Goal: Information Seeking & Learning: Find specific fact

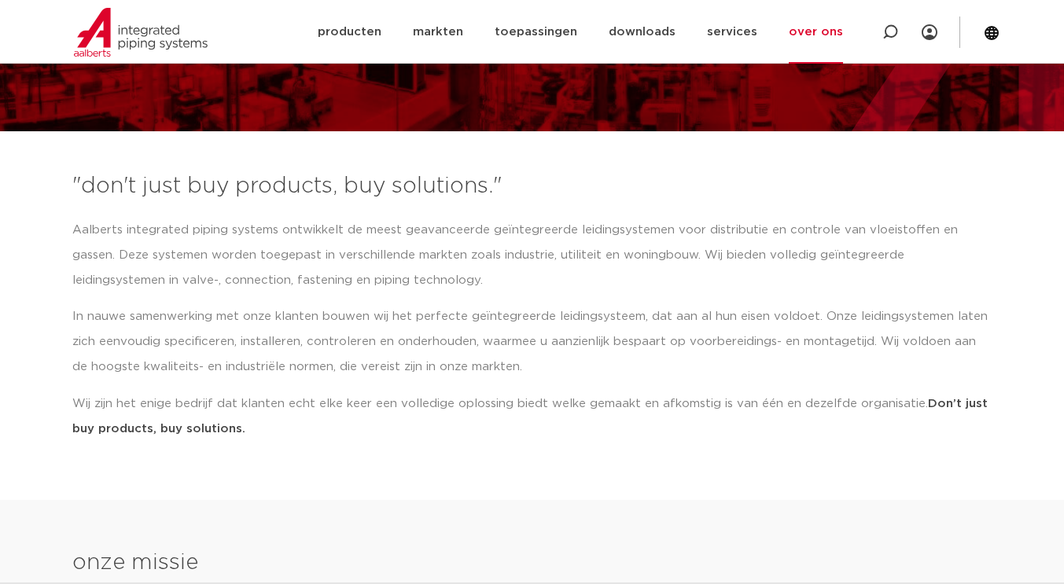
scroll to position [123, 0]
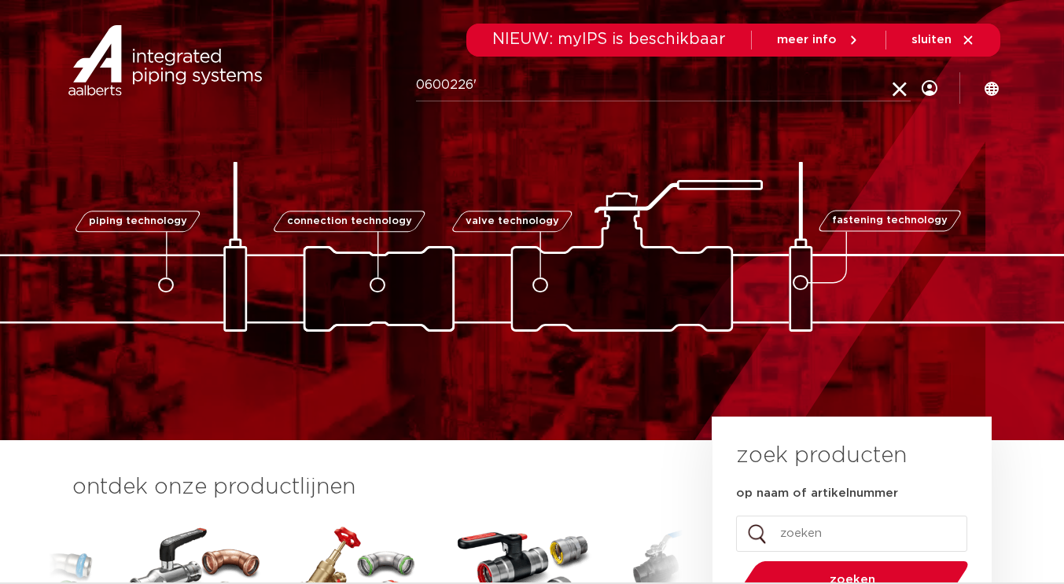
click button "Zoeken" at bounding box center [0, 0] width 0 height 0
type input "0600226"
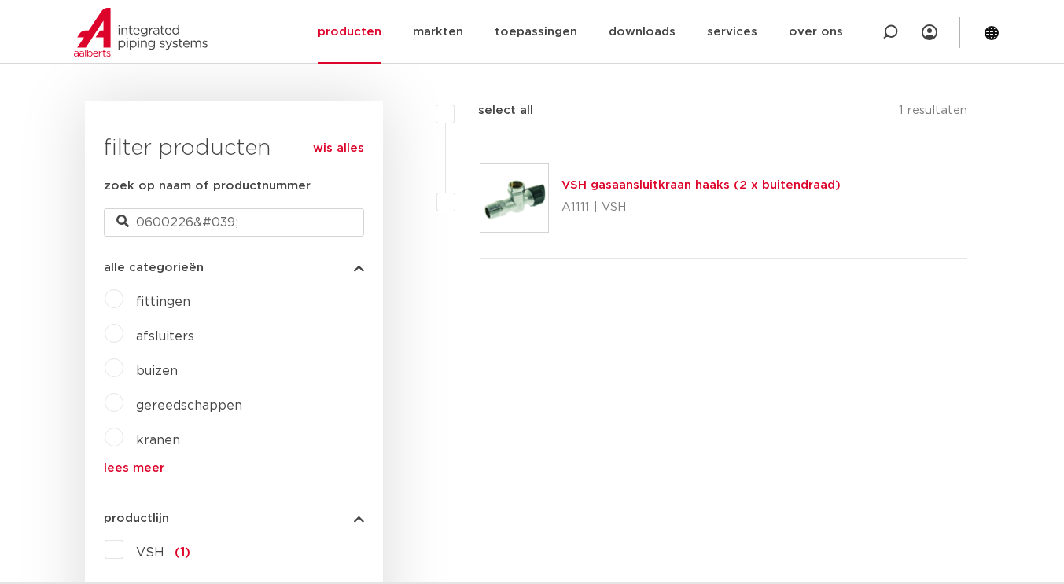
scroll to position [349, 0]
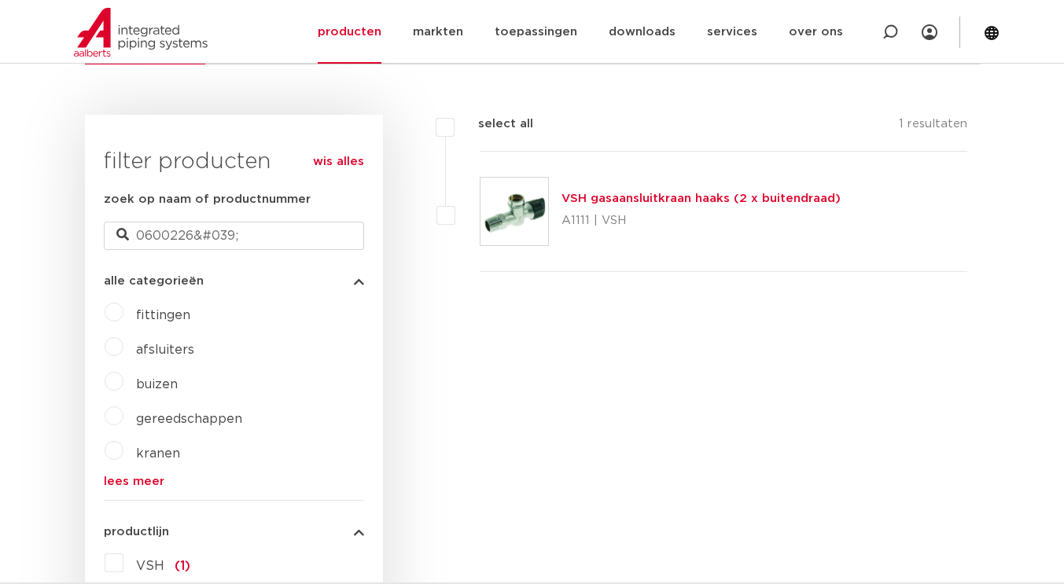
click at [514, 208] on img at bounding box center [514, 212] width 68 height 68
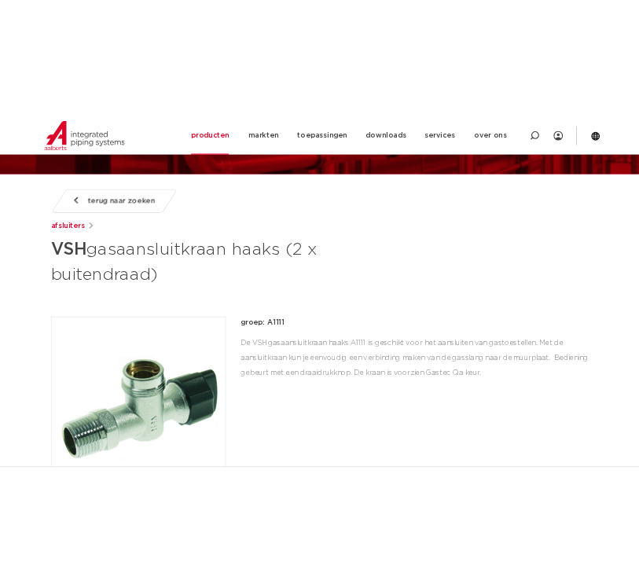
scroll to position [158, 0]
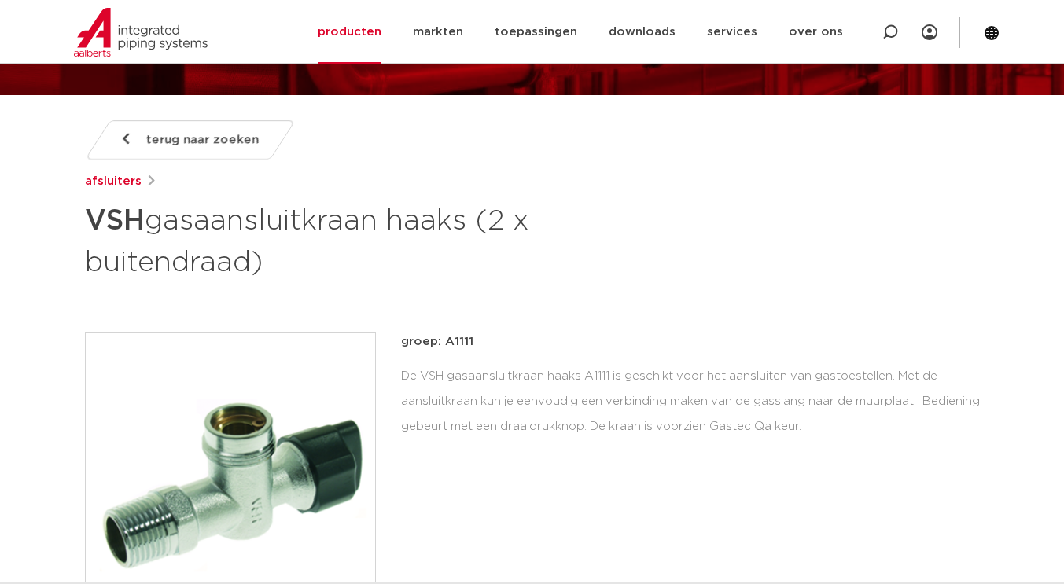
click at [263, 459] on img at bounding box center [230, 477] width 289 height 289
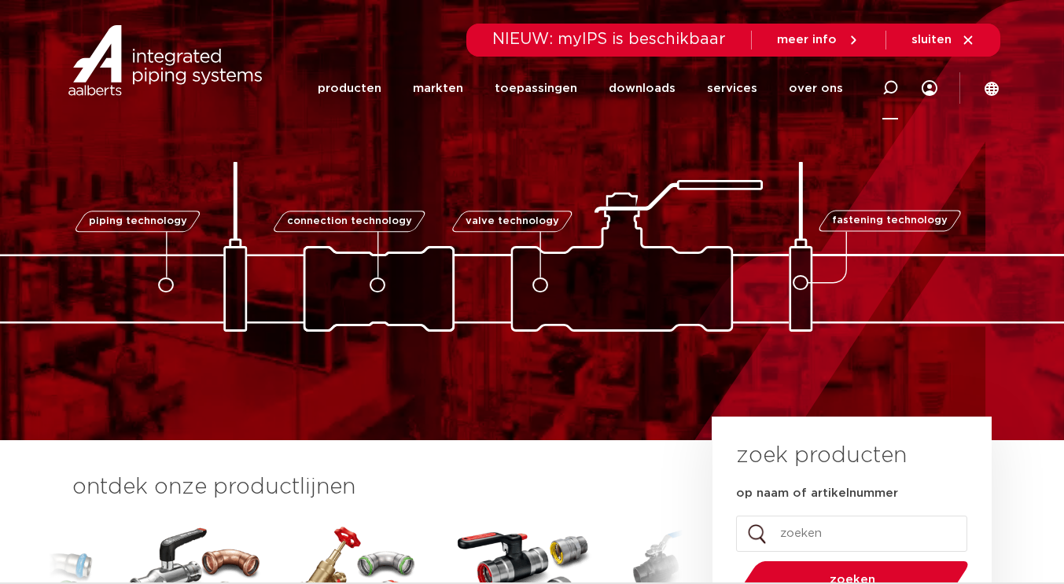
click at [893, 88] on icon at bounding box center [890, 88] width 16 height 16
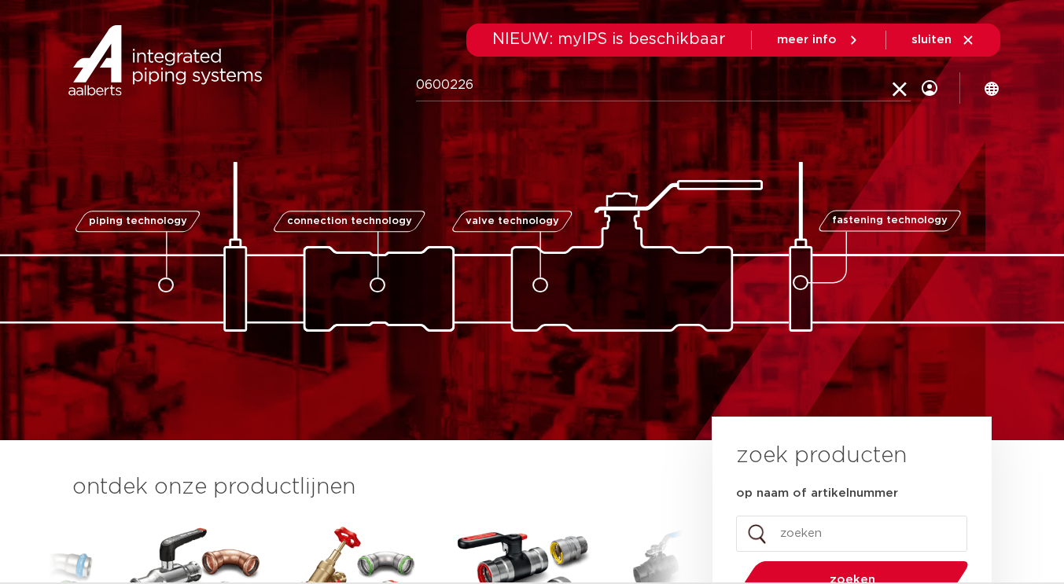
type input "0600226"
click button "Zoeken" at bounding box center [0, 0] width 0 height 0
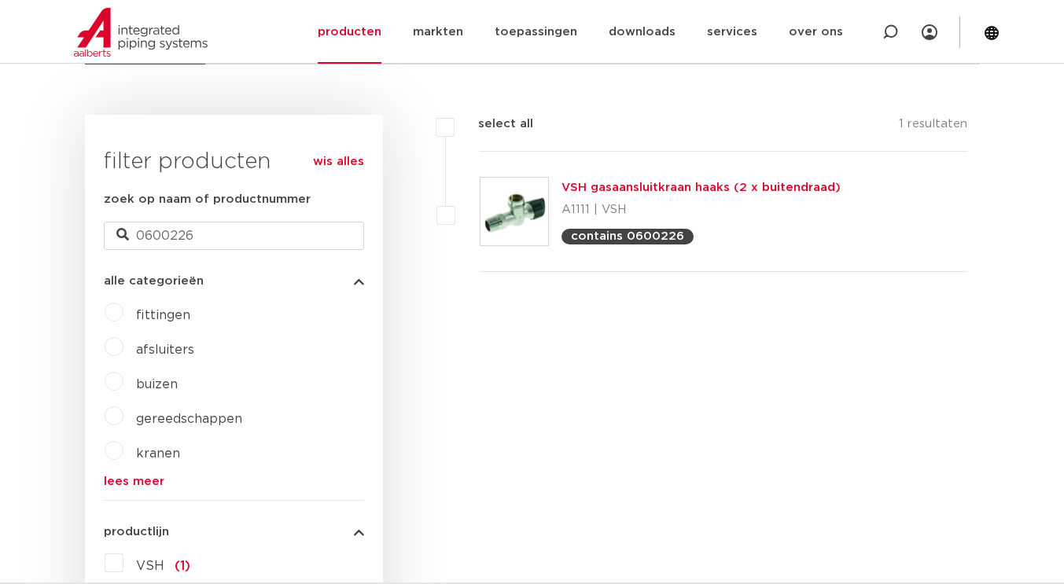
click at [517, 231] on img at bounding box center [514, 212] width 68 height 68
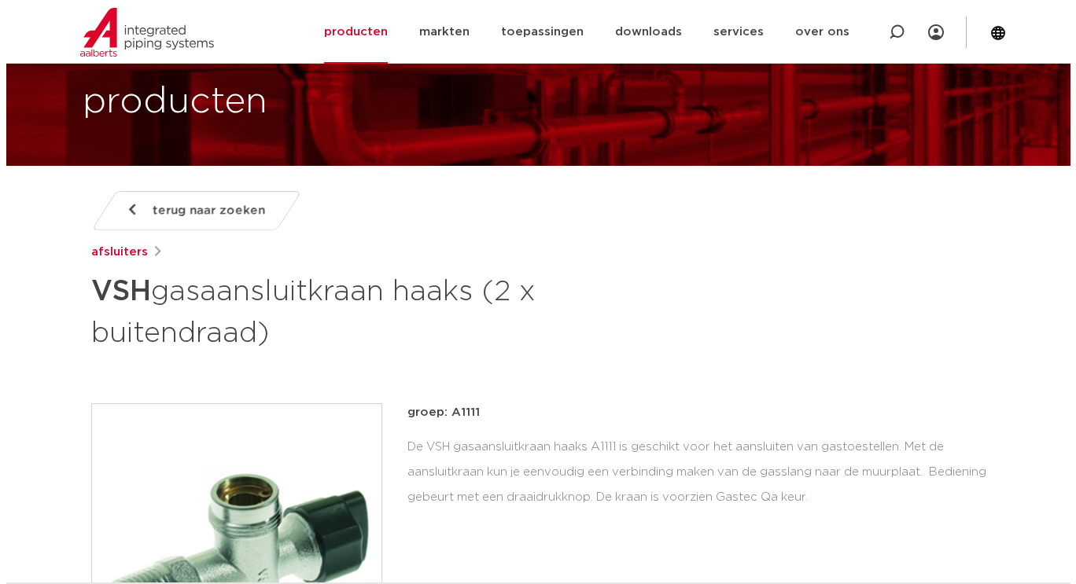
scroll to position [137, 0]
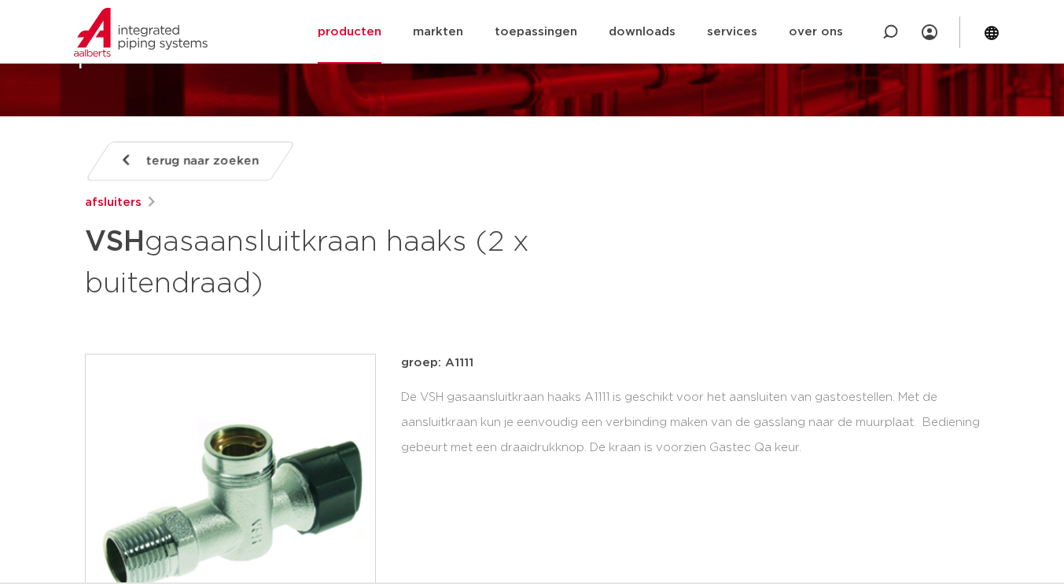
click at [285, 436] on img at bounding box center [230, 499] width 289 height 289
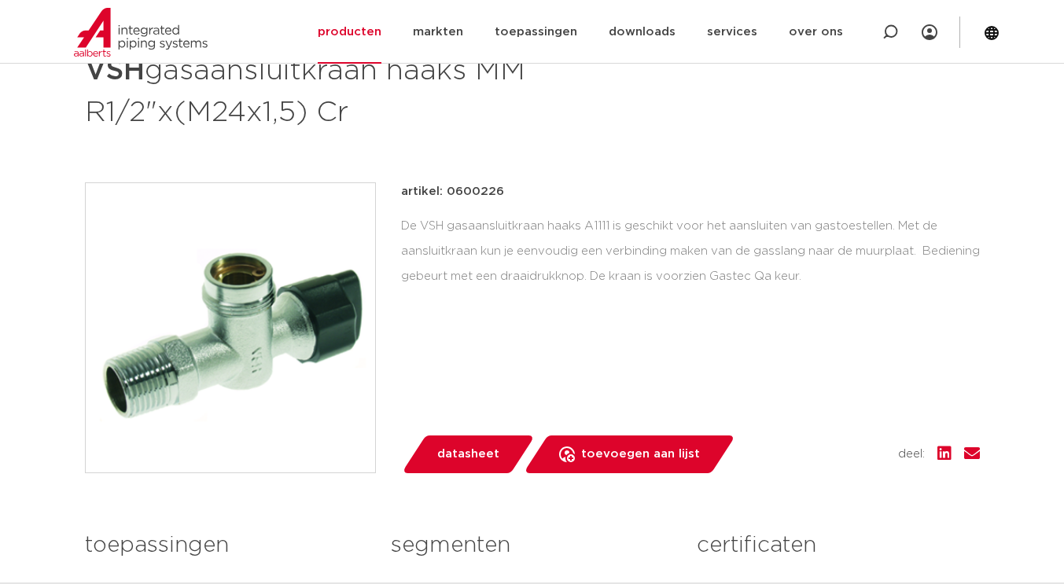
scroll to position [311, 0]
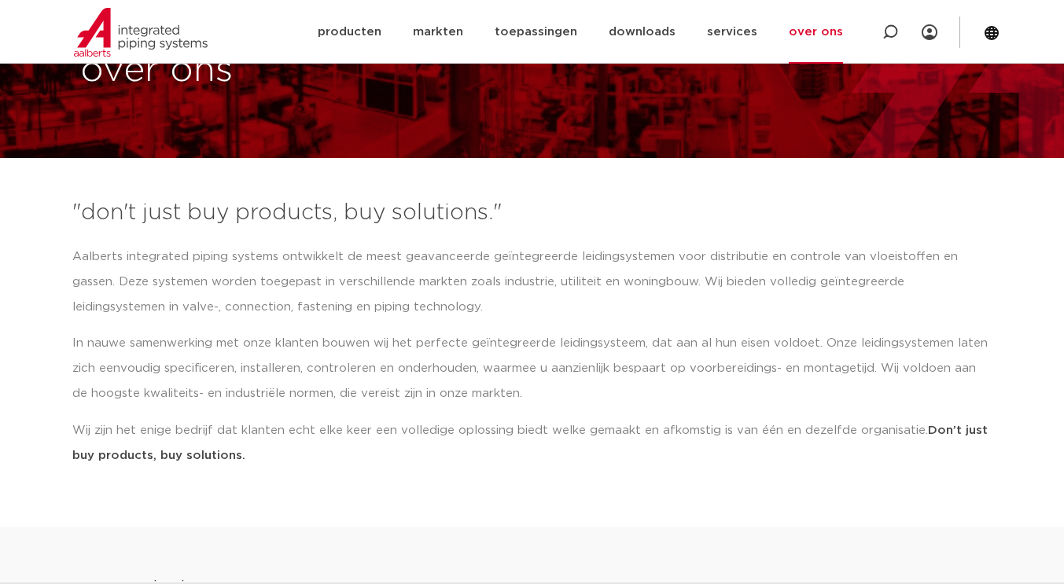
scroll to position [94, 0]
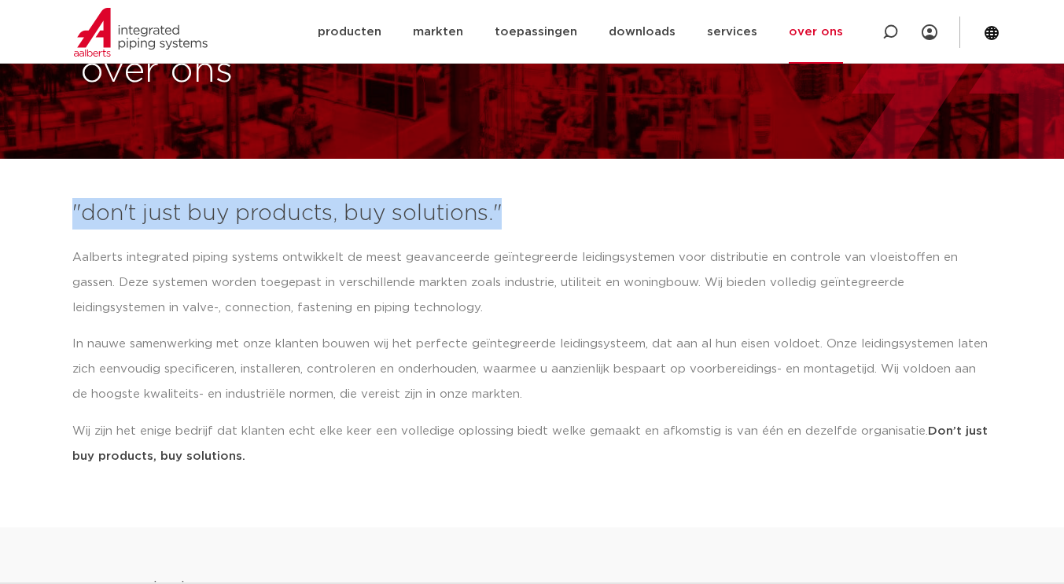
drag, startPoint x: 73, startPoint y: 210, endPoint x: 502, endPoint y: 223, distance: 429.5
click at [502, 223] on h3 ""don't just buy products, buy solutions."" at bounding box center [532, 213] width 920 height 31
copy h3 ""don't just buy products, buy solutions.""
click at [72, 218] on h3 ""don't just buy products, buy solutions."" at bounding box center [532, 213] width 920 height 31
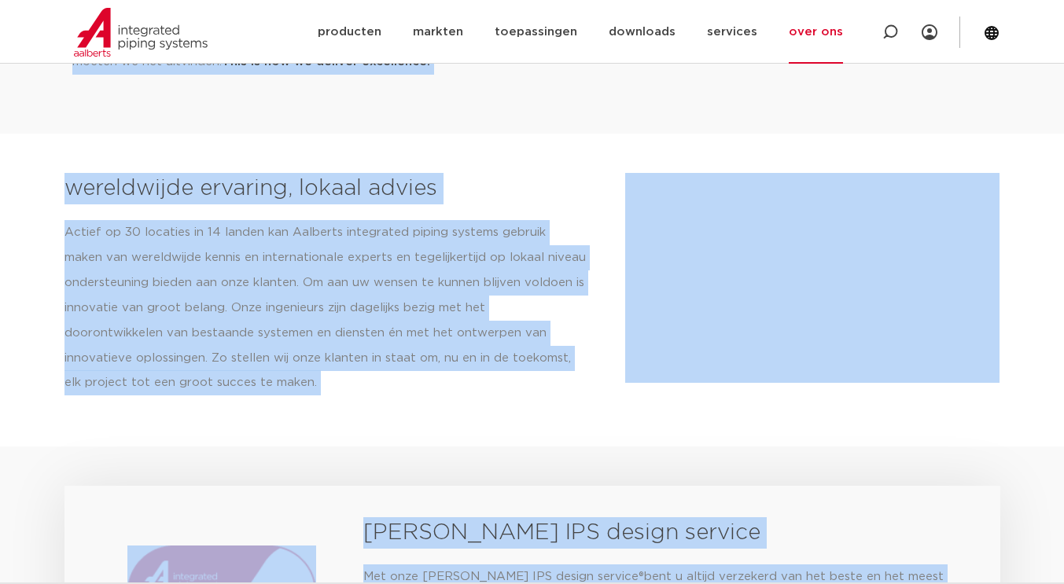
scroll to position [1396, 0]
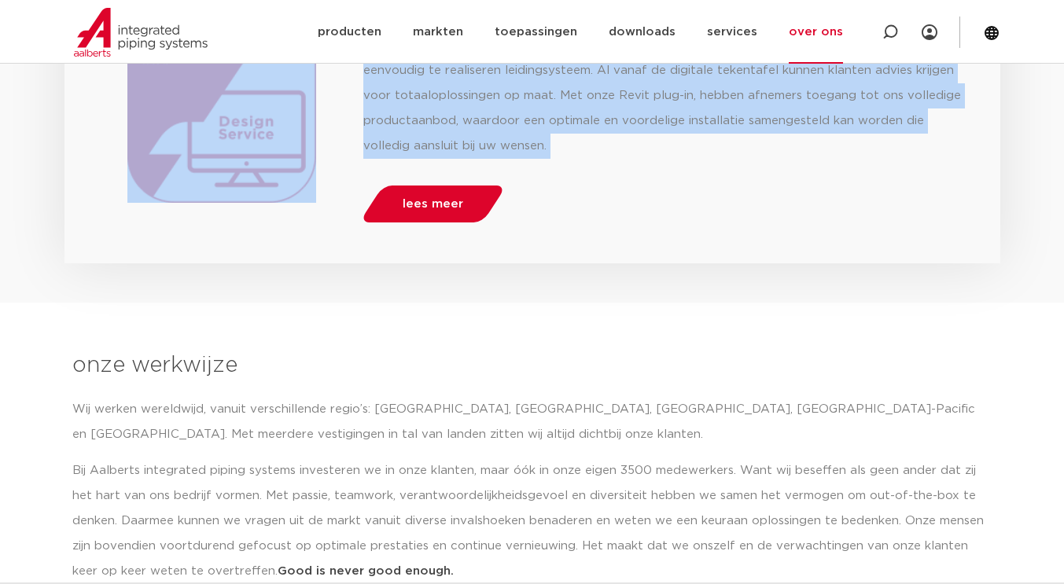
drag, startPoint x: 72, startPoint y: 208, endPoint x: 536, endPoint y: 155, distance: 466.9
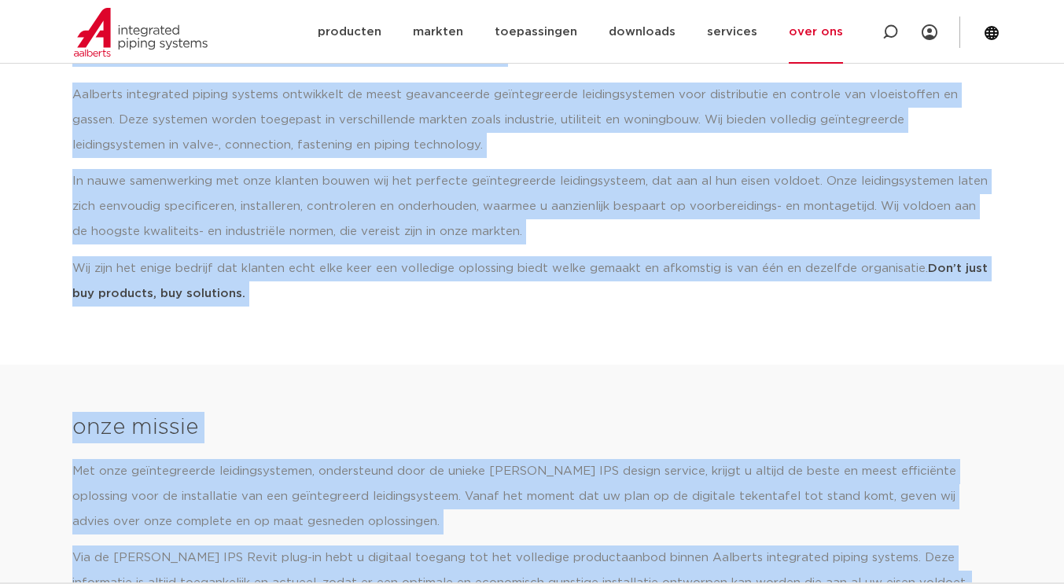
scroll to position [0, 0]
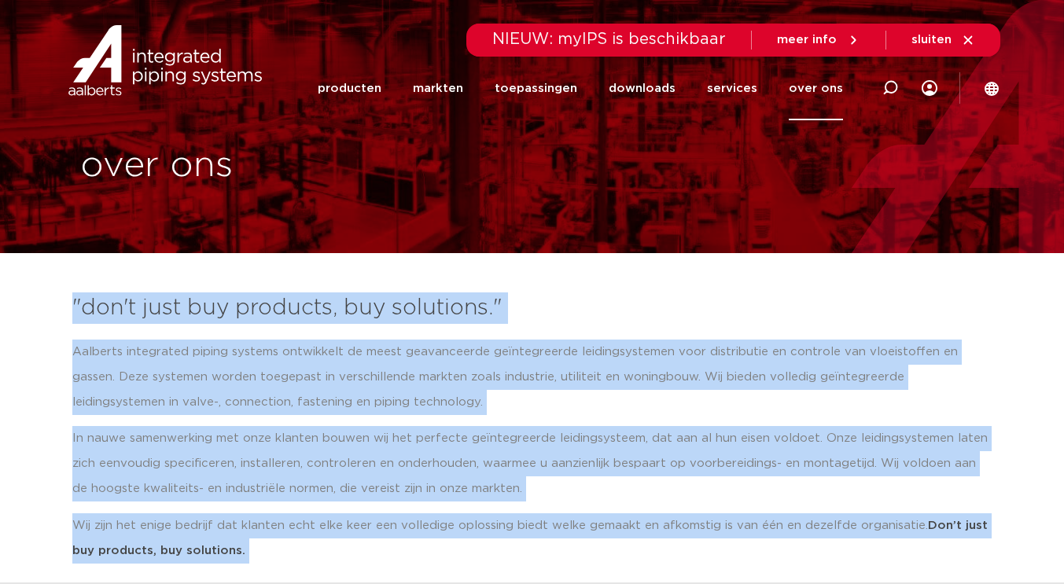
click at [299, 546] on p "Wij zijn het enige bedrijf dat klanten echt elke keer een volledige oplossing b…" at bounding box center [532, 538] width 920 height 50
drag, startPoint x: 74, startPoint y: 309, endPoint x: 260, endPoint y: 544, distance: 300.0
click at [260, 544] on div ""don't just buy products, buy solutions." Aalberts integrated piping systems on…" at bounding box center [532, 434] width 936 height 298
copy div ""don't just buy products, buy solutions." Aalberts integrated piping systems on…"
click at [647, 356] on p "Aalberts integrated piping systems ontwikkelt de meest geavanceerde geïntegreer…" at bounding box center [532, 377] width 920 height 75
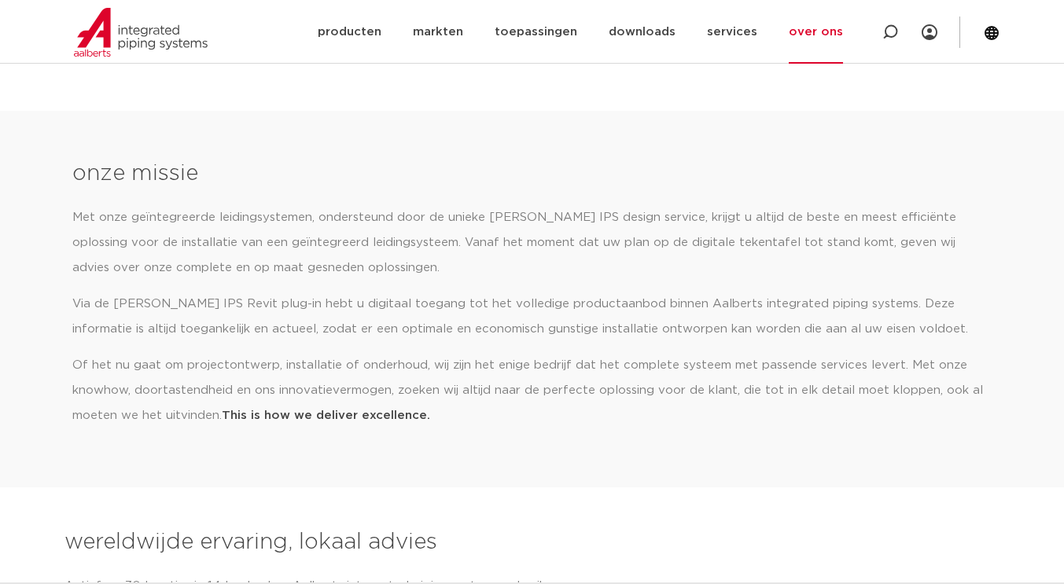
scroll to position [513, 0]
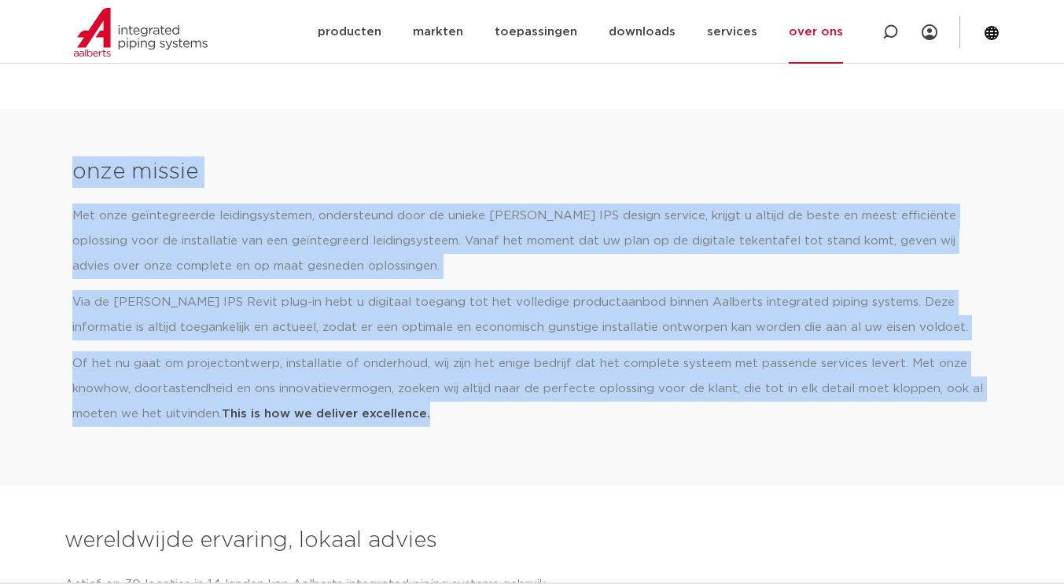
drag, startPoint x: 75, startPoint y: 171, endPoint x: 520, endPoint y: 406, distance: 503.3
click at [520, 406] on div "onze missie Met onze geïntegreerde leidingsystemen, ondersteund door de unieke …" at bounding box center [532, 298] width 936 height 298
copy div "onze missie Met onze geïntegreerde leidingsystemen, ondersteund door de unieke …"
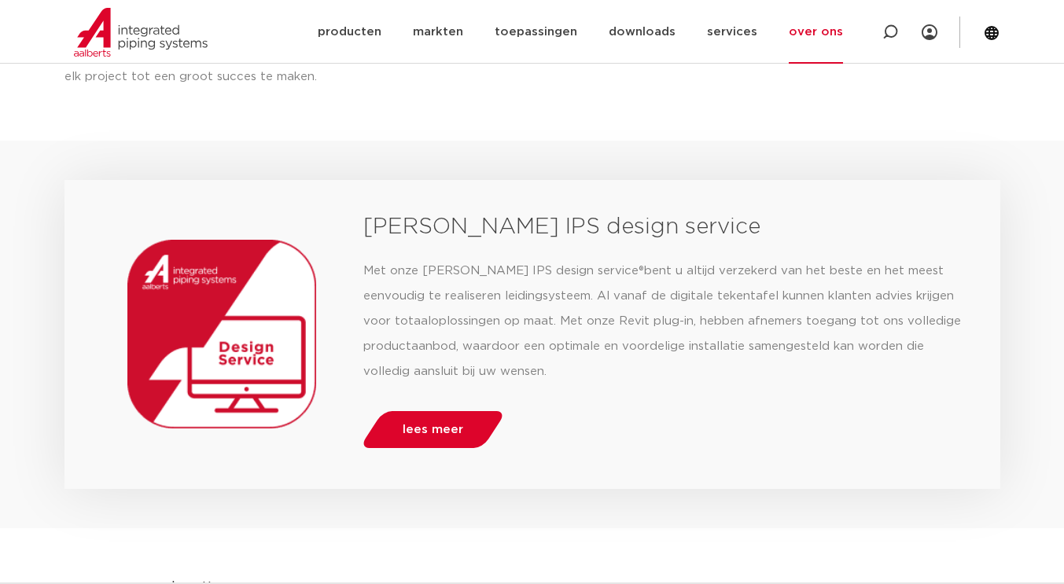
scroll to position [1171, 0]
drag, startPoint x: 366, startPoint y: 226, endPoint x: 505, endPoint y: 364, distance: 195.1
click at [505, 364] on div "[PERSON_NAME] IPS design service Met onze Aalberts IPS design service ® bent u …" at bounding box center [665, 334] width 621 height 262
copy div "[PERSON_NAME] IPS design service Met onze Aalberts IPS design service ® bent u …"
